Goal: Task Accomplishment & Management: Use online tool/utility

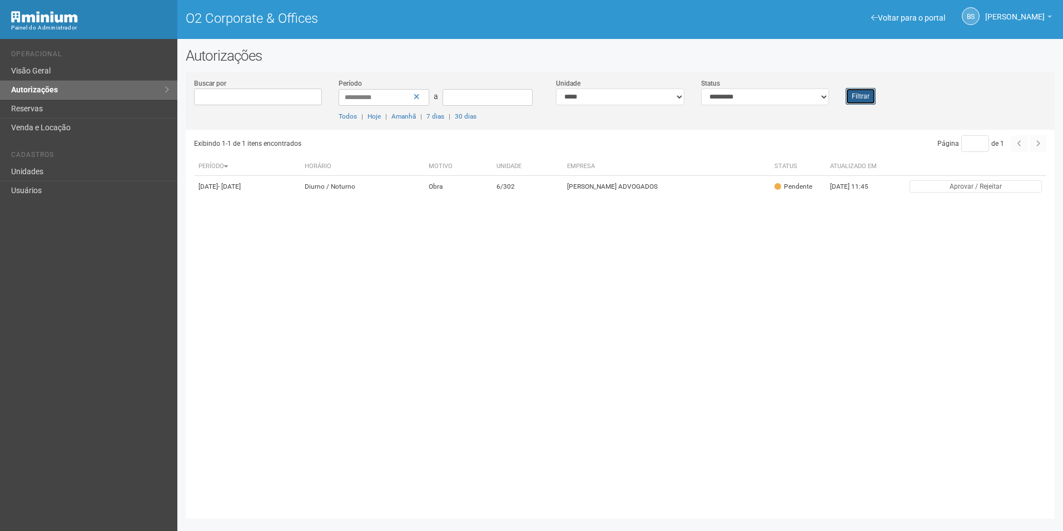
click at [870, 93] on button "Filtrar" at bounding box center [861, 96] width 30 height 17
click at [864, 102] on button "Filtrar" at bounding box center [861, 96] width 30 height 17
click at [855, 91] on button "Filtrar" at bounding box center [861, 96] width 30 height 17
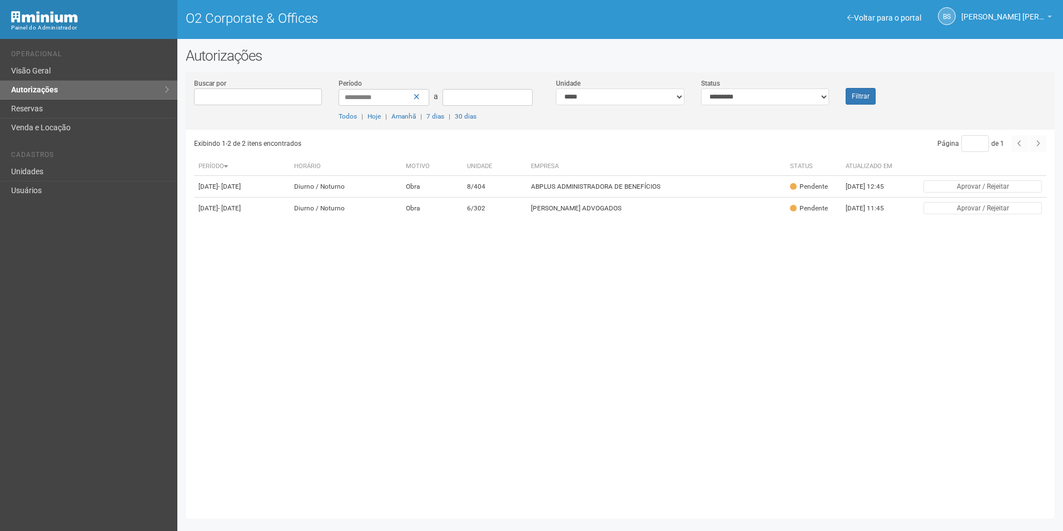
click at [877, 93] on div "Filtrar" at bounding box center [874, 91] width 72 height 27
click at [868, 90] on button "Filtrar" at bounding box center [861, 96] width 30 height 17
click at [859, 97] on button "Filtrar" at bounding box center [861, 96] width 30 height 17
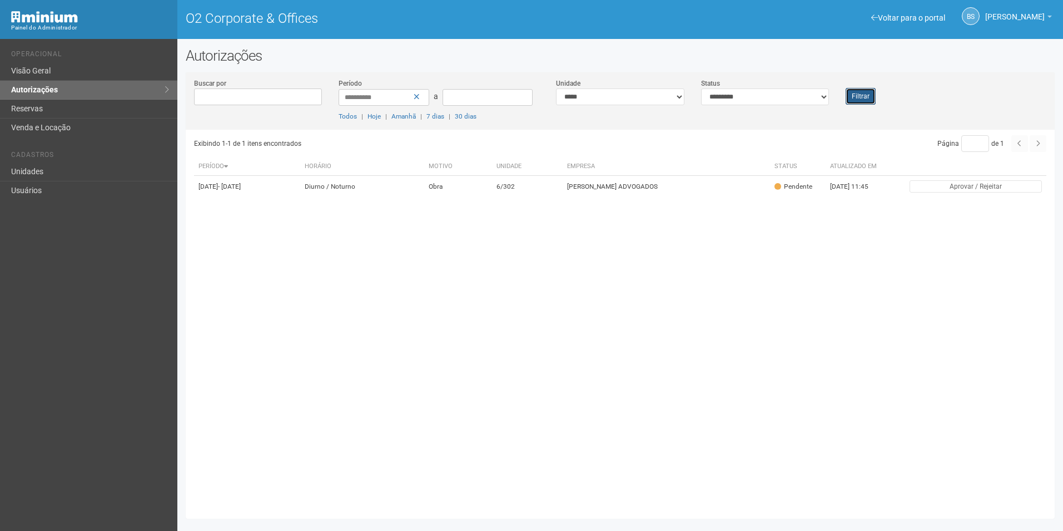
click at [861, 100] on button "Filtrar" at bounding box center [861, 96] width 30 height 17
click at [862, 89] on button "Filtrar" at bounding box center [861, 96] width 30 height 17
click at [864, 98] on button "Filtrar" at bounding box center [861, 96] width 30 height 17
click at [844, 105] on div "**********" at bounding box center [620, 104] width 869 height 52
click at [862, 91] on button "Filtrar" at bounding box center [861, 96] width 30 height 17
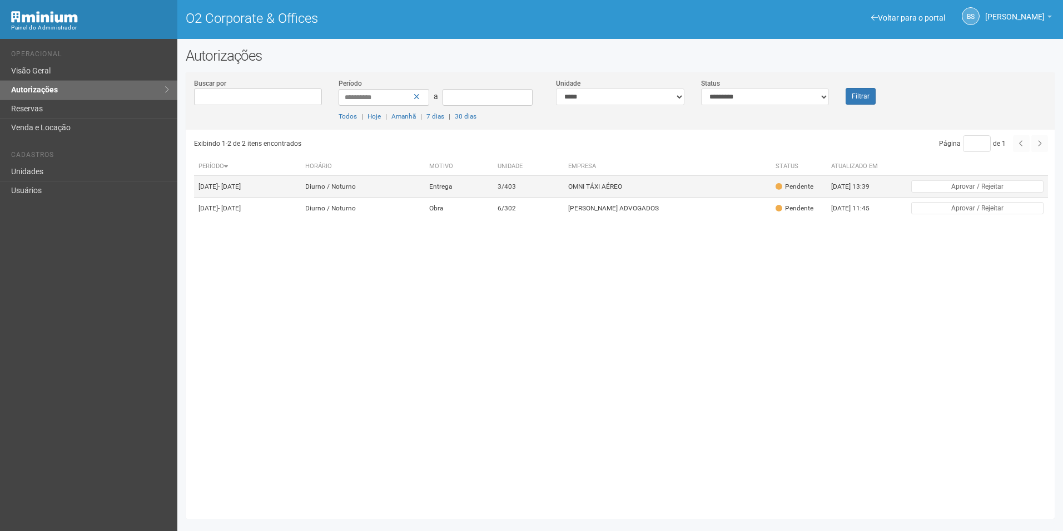
click at [485, 185] on td "Entrega" at bounding box center [459, 187] width 68 height 22
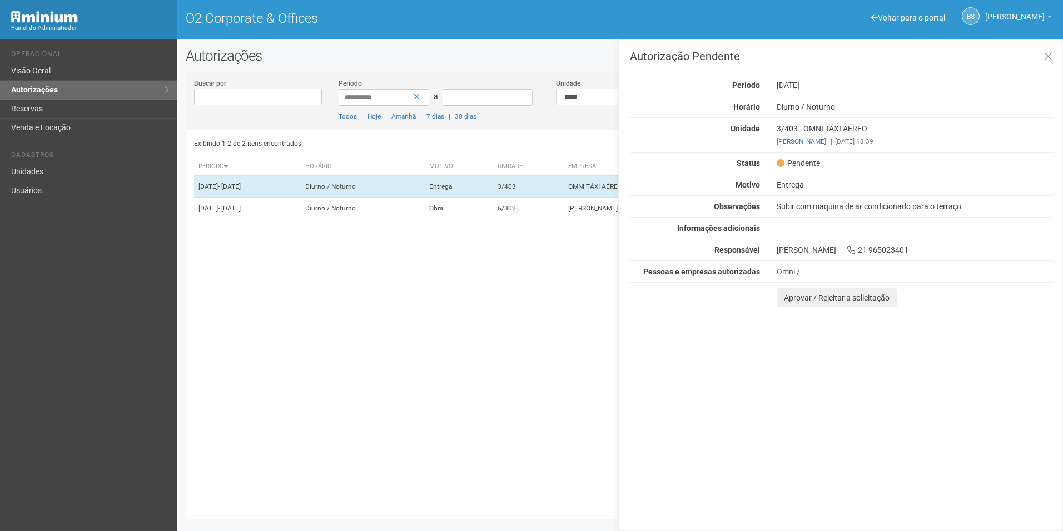
click at [487, 403] on div "Exibindo 1-2 de 2 itens encontrados Página * de 1 Período Horário Motivo Unidad…" at bounding box center [624, 320] width 861 height 380
drag, startPoint x: 1049, startPoint y: 55, endPoint x: 1041, endPoint y: 50, distance: 9.0
click at [1045, 53] on icon at bounding box center [1049, 56] width 8 height 11
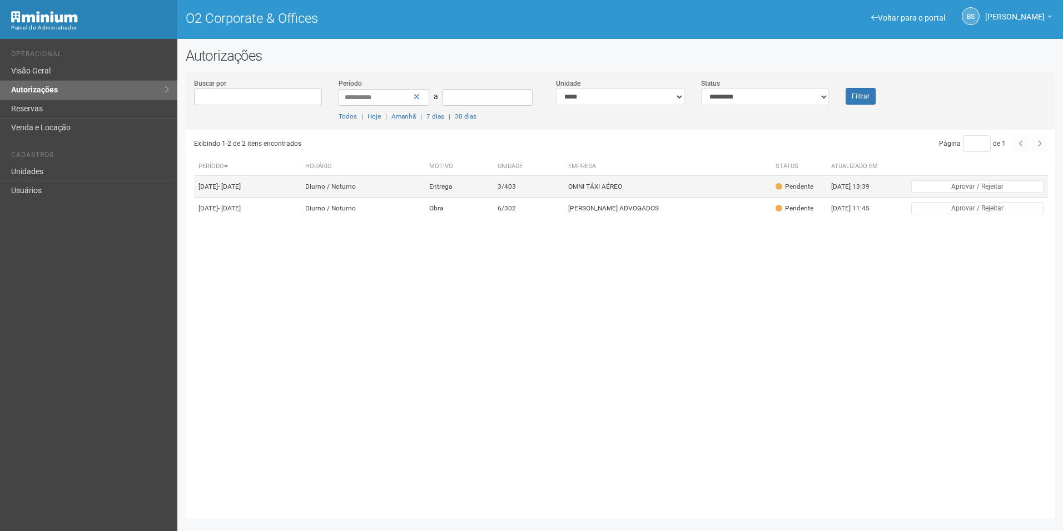
click at [493, 197] on td "Entrega" at bounding box center [459, 187] width 68 height 22
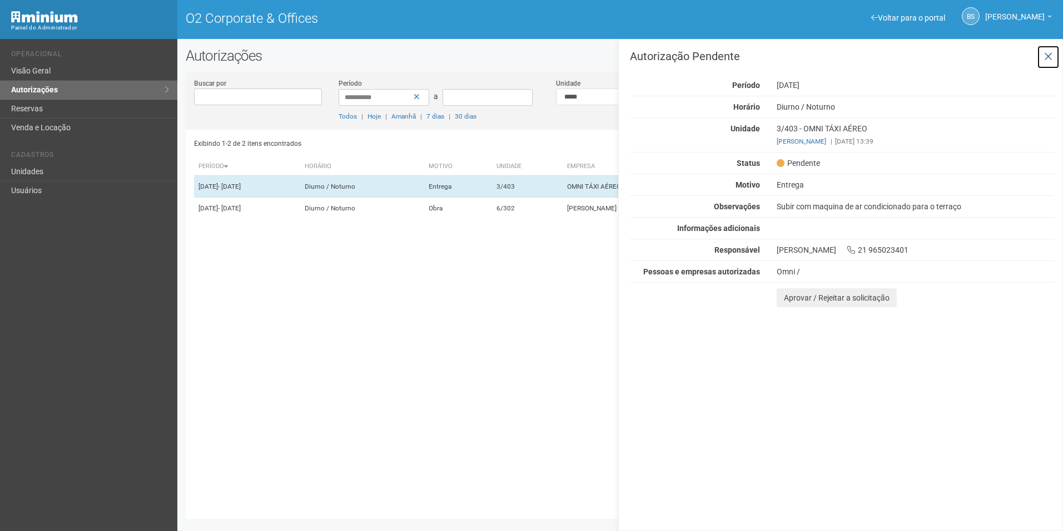
click at [1053, 59] on button at bounding box center [1048, 57] width 23 height 24
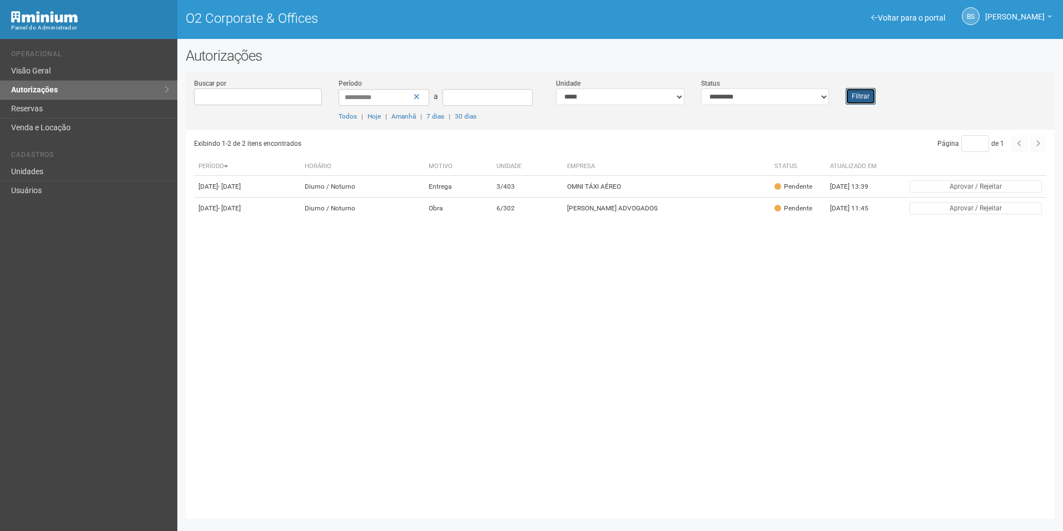
click at [857, 92] on button "Filtrar" at bounding box center [861, 96] width 30 height 17
click at [574, 197] on td "OMNI TÁXI AÉREO" at bounding box center [667, 187] width 207 height 22
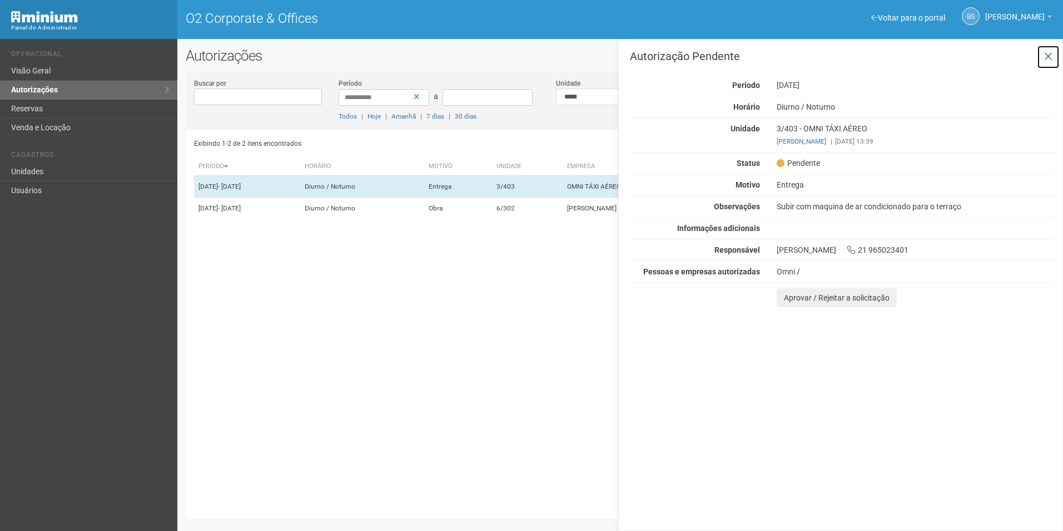
drag, startPoint x: 1041, startPoint y: 56, endPoint x: 943, endPoint y: 14, distance: 106.4
click at [1025, 48] on div "Autorização Pendente Período 16/08/2025 Horário Diurno / Noturno Unidade 3/403 …" at bounding box center [840, 285] width 445 height 492
click at [547, 530] on div "**********" at bounding box center [531, 285] width 1063 height 492
drag, startPoint x: 1025, startPoint y: 68, endPoint x: 1031, endPoint y: 68, distance: 6.1
click at [1031, 68] on div "Autorização Pendente Período 16/08/2025 Horário Diurno / Noturno Unidade 3/403 …" at bounding box center [842, 179] width 424 height 256
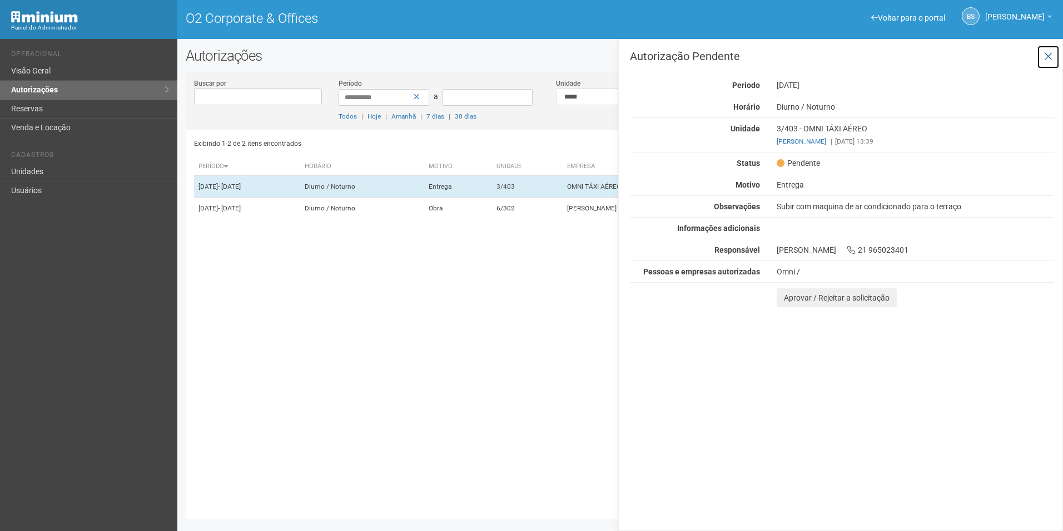
click at [1052, 56] on icon at bounding box center [1049, 56] width 8 height 11
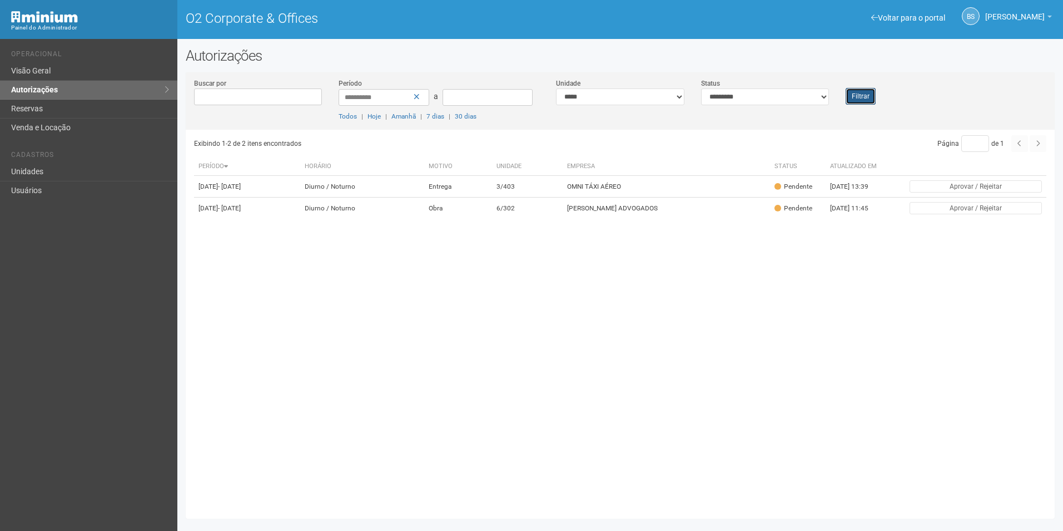
click at [848, 100] on button "Filtrar" at bounding box center [861, 96] width 30 height 17
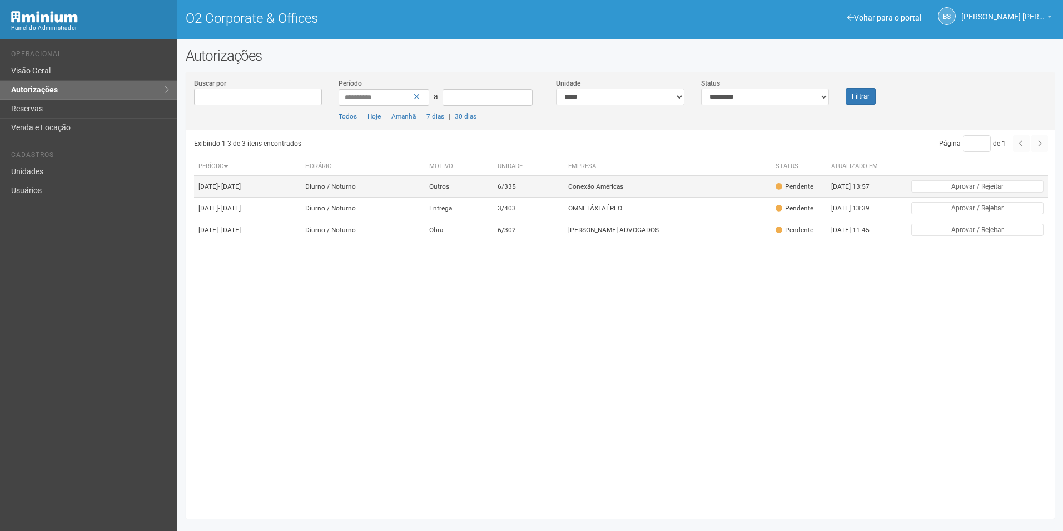
click at [564, 190] on td "6/335" at bounding box center [528, 187] width 71 height 22
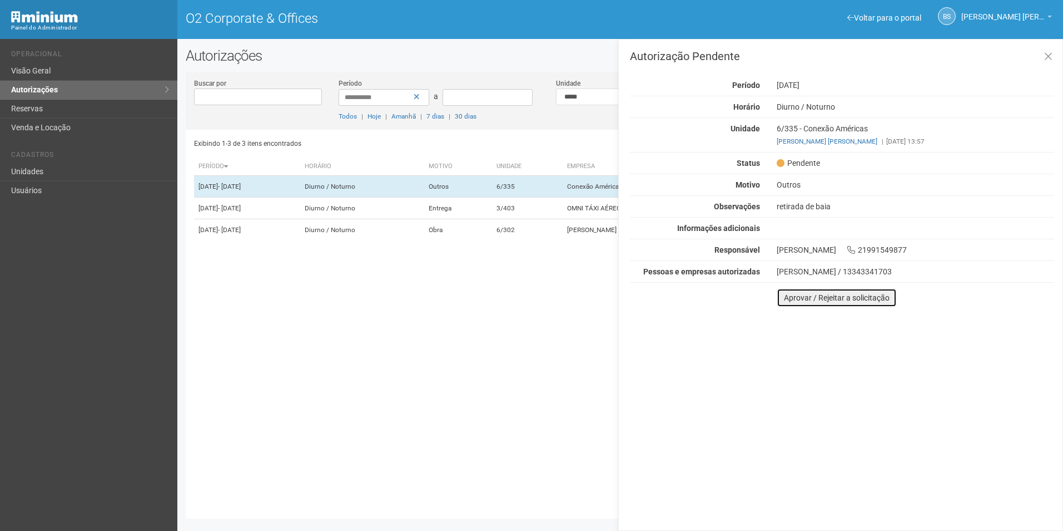
click at [862, 296] on button "Aprovar / Rejeitar a solicitação" at bounding box center [837, 297] width 120 height 19
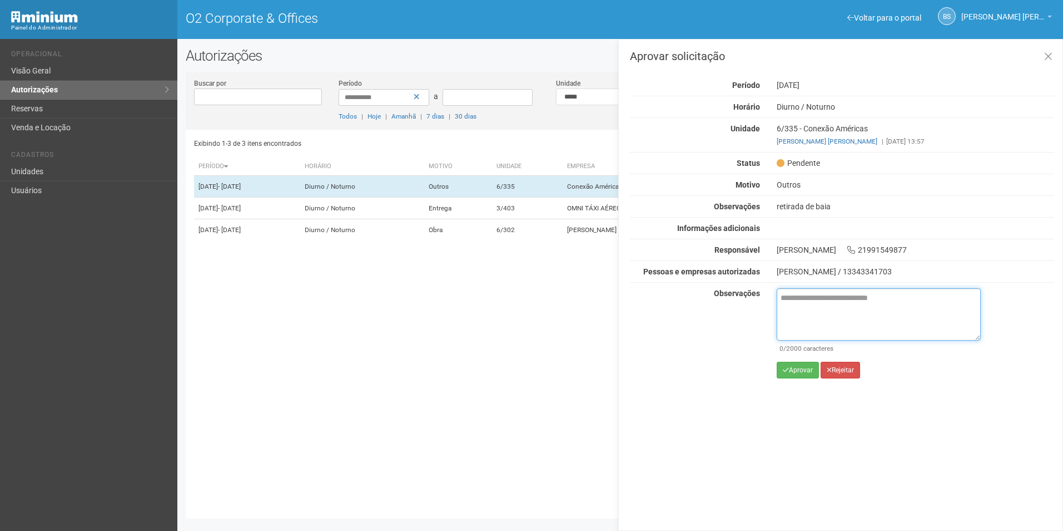
click at [848, 319] on textarea at bounding box center [879, 314] width 204 height 52
paste textarea "**********"
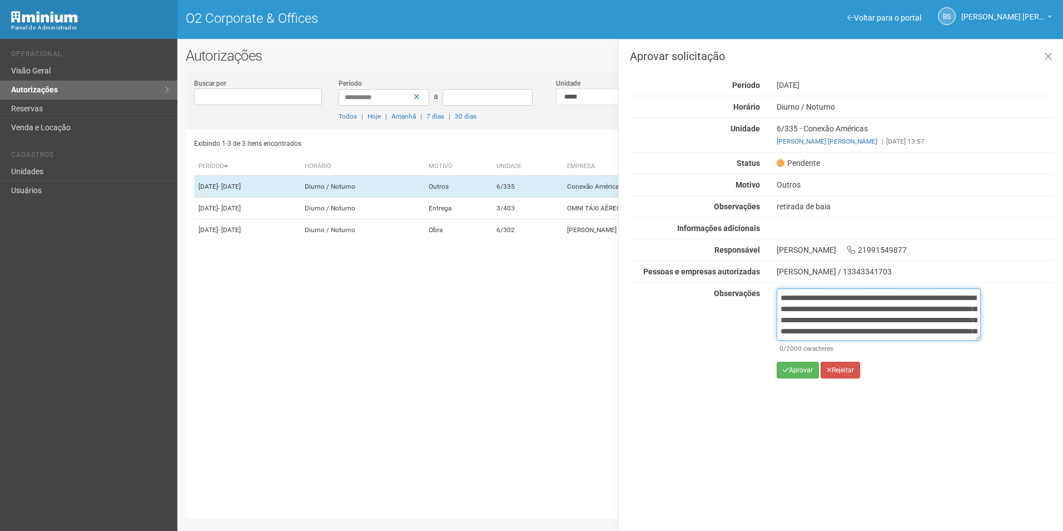
scroll to position [73, 0]
type textarea "**********"
click at [792, 374] on button "Aprovar" at bounding box center [798, 370] width 42 height 17
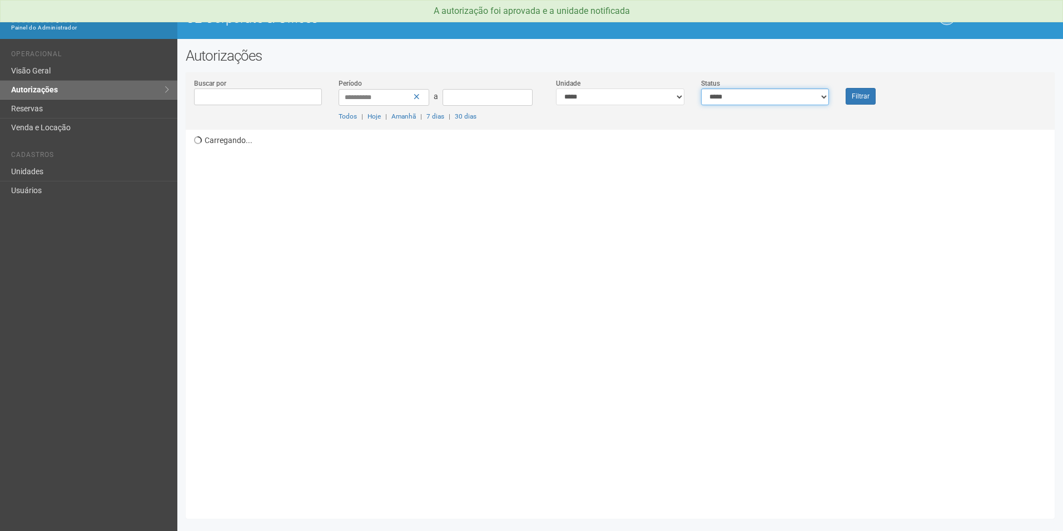
drag, startPoint x: 790, startPoint y: 89, endPoint x: 784, endPoint y: 106, distance: 17.8
click at [790, 89] on select "**********" at bounding box center [765, 96] width 128 height 17
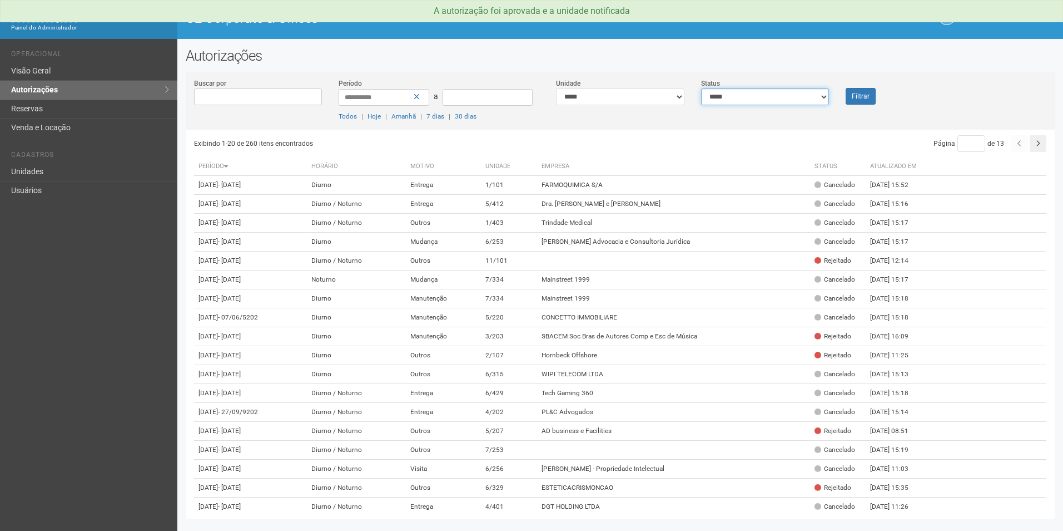
select select "*"
click at [701, 88] on select "**********" at bounding box center [765, 96] width 128 height 17
click at [868, 104] on button "Filtrar" at bounding box center [861, 96] width 30 height 17
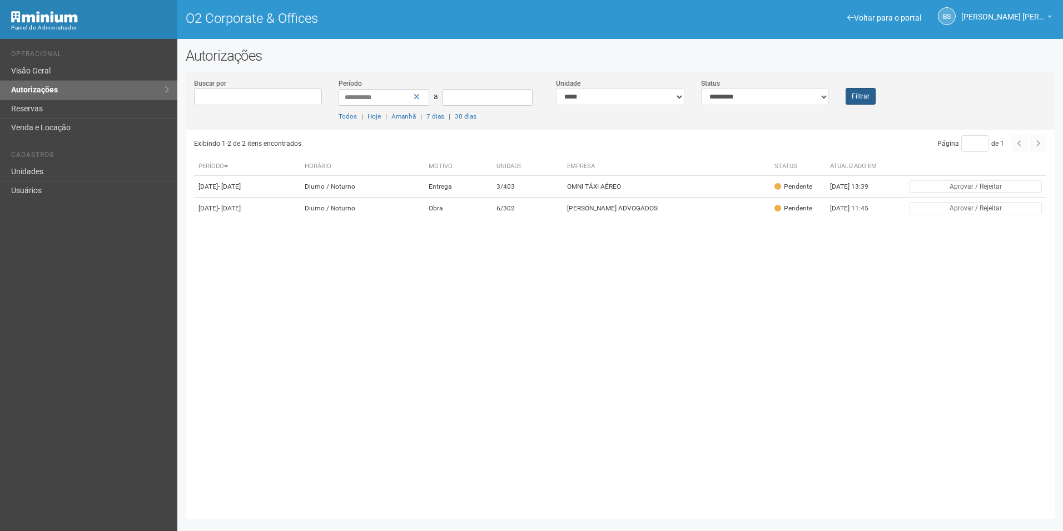
drag, startPoint x: 883, startPoint y: 113, endPoint x: 873, endPoint y: 93, distance: 22.1
click at [874, 93] on div "**********" at bounding box center [620, 104] width 869 height 52
click at [873, 92] on button "Filtrar" at bounding box center [861, 96] width 30 height 17
click at [878, 83] on div "Filtrar" at bounding box center [874, 91] width 72 height 27
drag, startPoint x: 849, startPoint y: 114, endPoint x: 859, endPoint y: 102, distance: 15.8
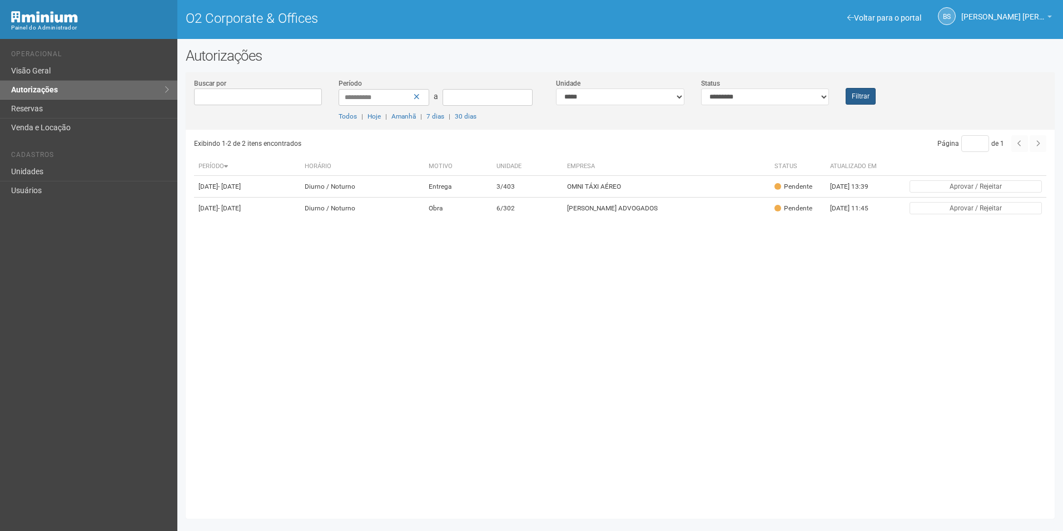
click at [849, 113] on div "**********" at bounding box center [620, 104] width 869 height 52
click at [860, 102] on button "Filtrar" at bounding box center [861, 96] width 30 height 17
click at [864, 96] on button "Filtrar" at bounding box center [861, 96] width 30 height 17
